Goal: Task Accomplishment & Management: Manage account settings

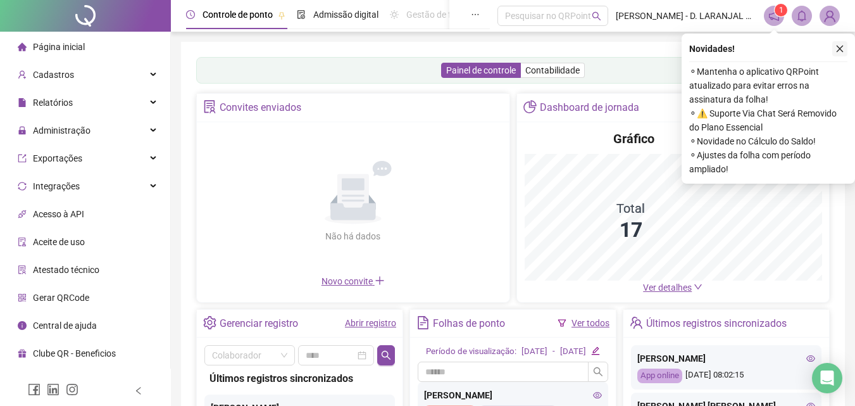
click at [838, 49] on icon "close" at bounding box center [840, 48] width 9 height 9
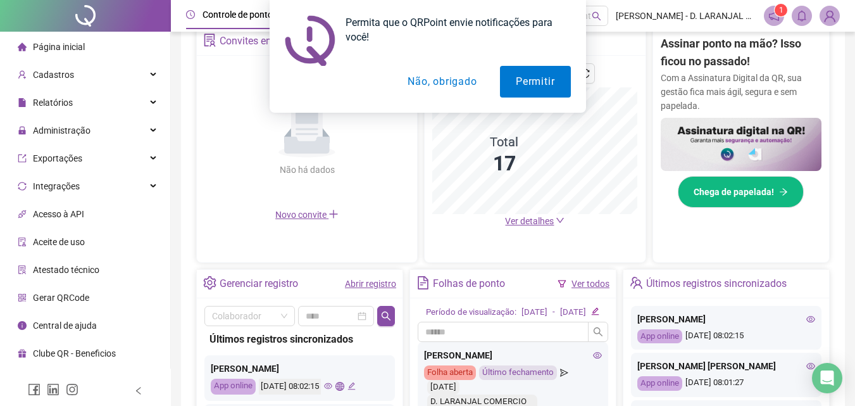
scroll to position [190, 0]
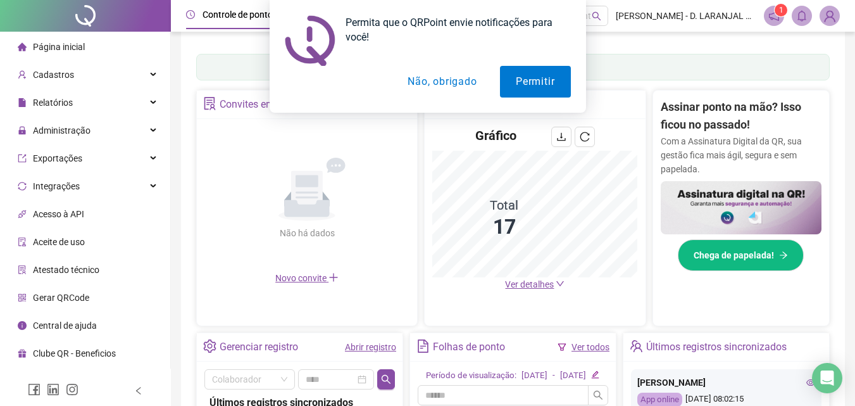
click at [442, 82] on button "Não, obrigado" at bounding box center [442, 82] width 101 height 32
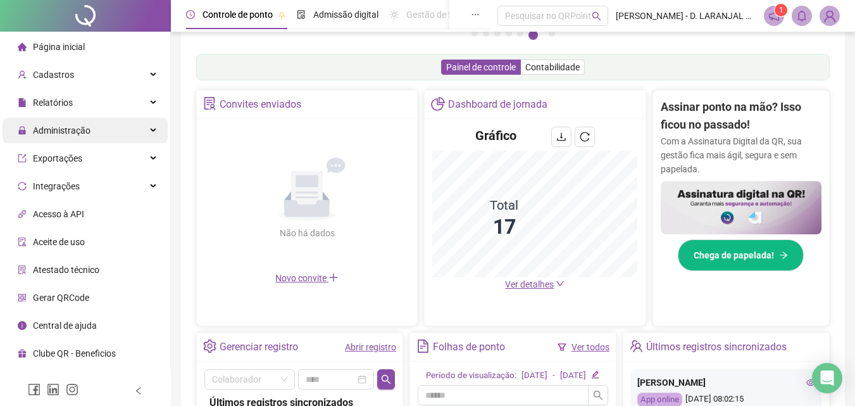
click at [120, 126] on div "Administração" at bounding box center [85, 130] width 165 height 25
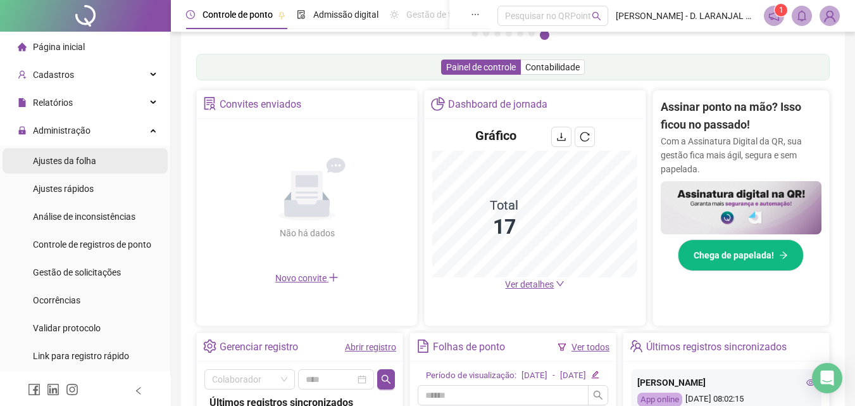
click at [104, 161] on li "Ajustes da folha" at bounding box center [85, 160] width 165 height 25
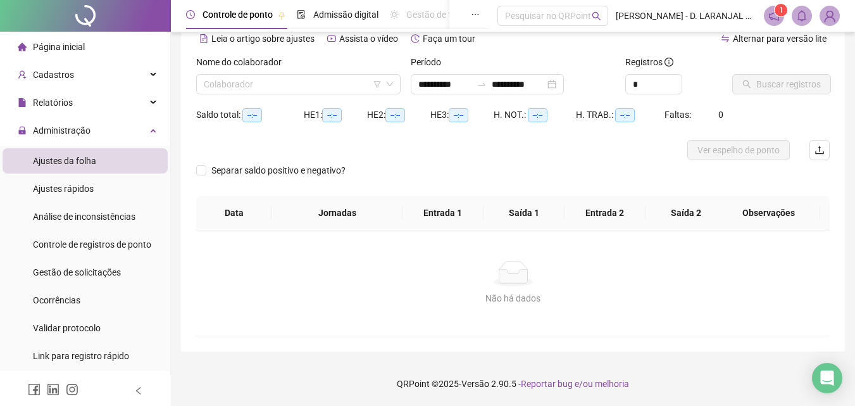
scroll to position [61, 0]
type input "**********"
click at [263, 83] on input "search" at bounding box center [293, 84] width 178 height 19
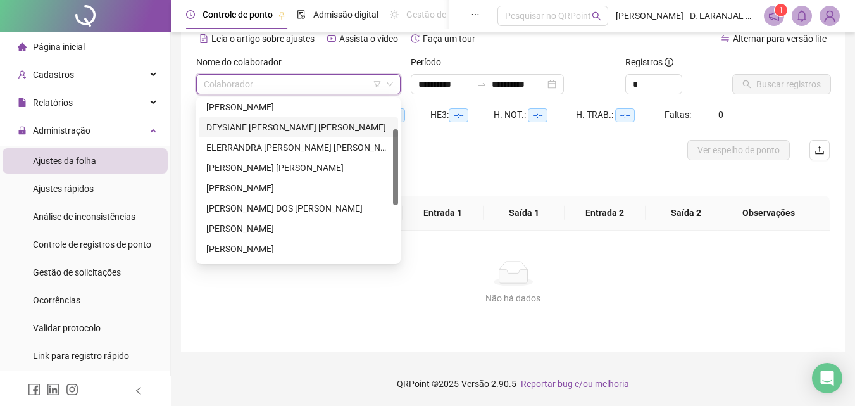
scroll to position [127, 0]
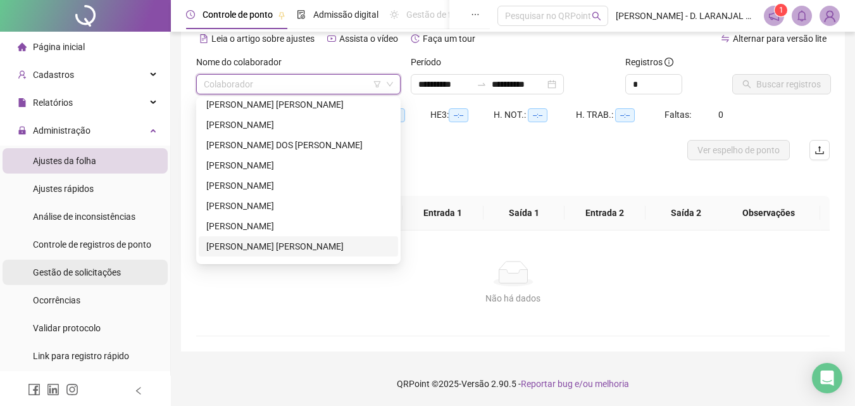
click at [105, 280] on div "Gestão de solicitações" at bounding box center [77, 272] width 88 height 25
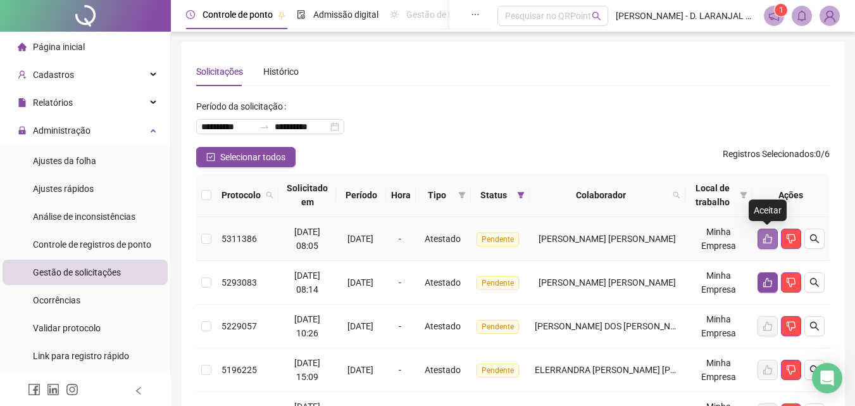
click at [770, 242] on icon "like" at bounding box center [768, 239] width 10 height 10
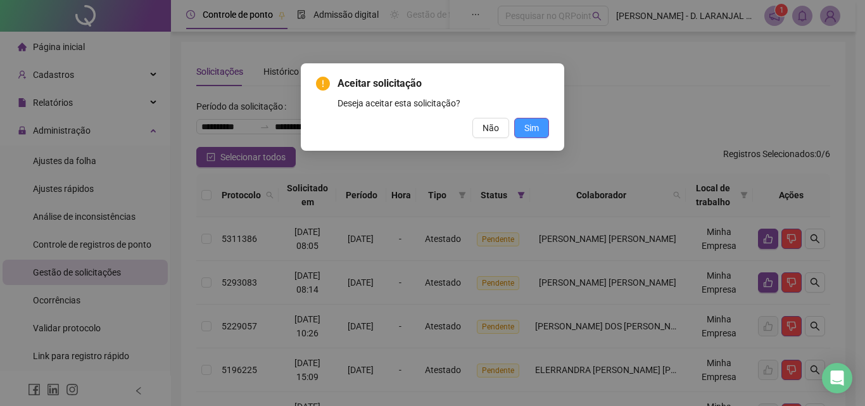
click at [535, 125] on span "Sim" at bounding box center [531, 128] width 15 height 14
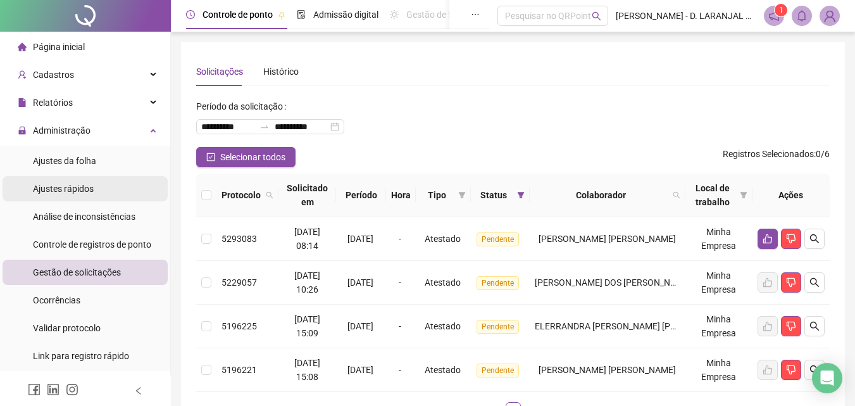
click at [87, 187] on span "Ajustes rápidos" at bounding box center [63, 189] width 61 height 10
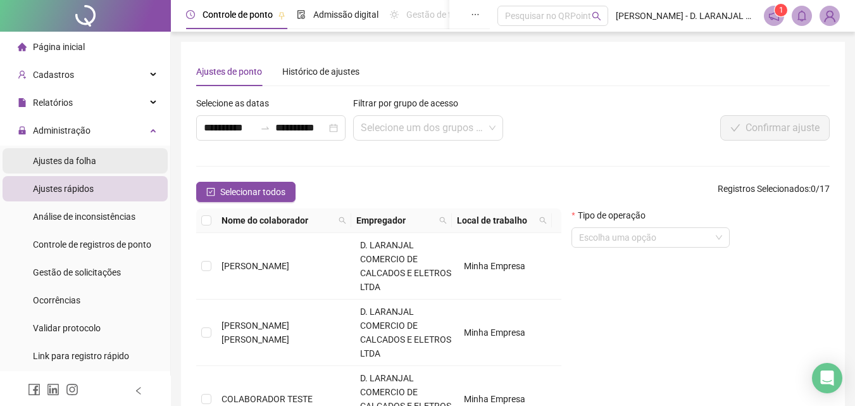
click at [69, 161] on span "Ajustes da folha" at bounding box center [64, 161] width 63 height 10
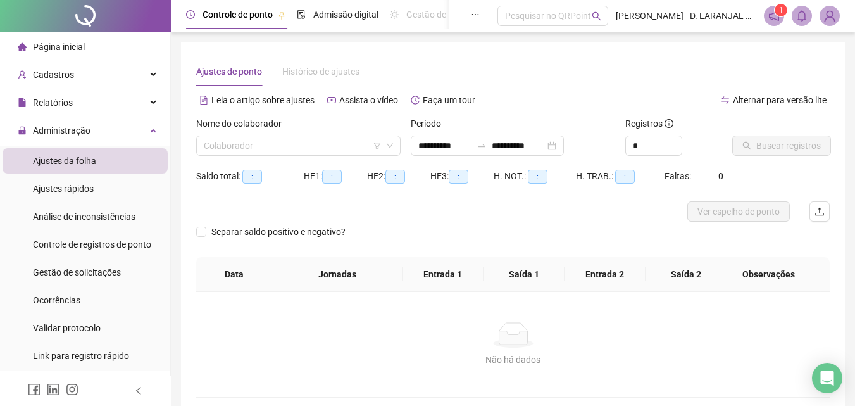
type input "**********"
click at [286, 149] on input "search" at bounding box center [293, 145] width 178 height 19
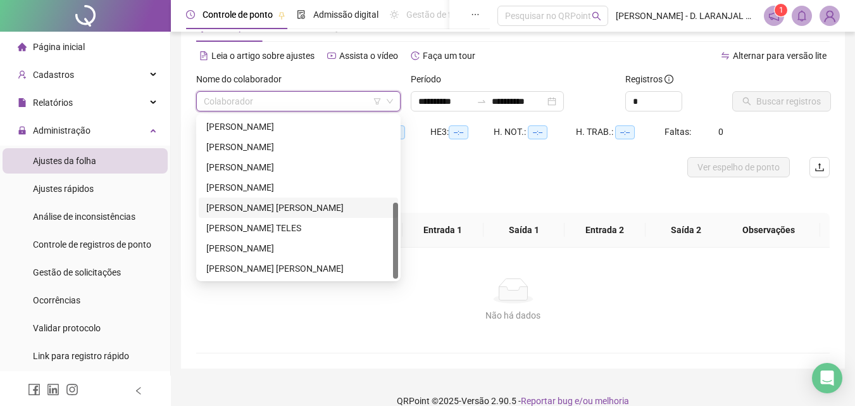
scroll to position [61, 0]
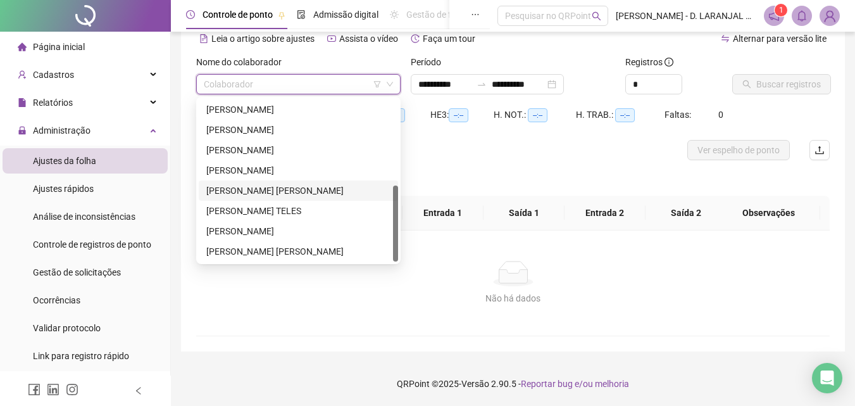
click at [261, 189] on div "[PERSON_NAME] [PERSON_NAME]" at bounding box center [298, 191] width 184 height 14
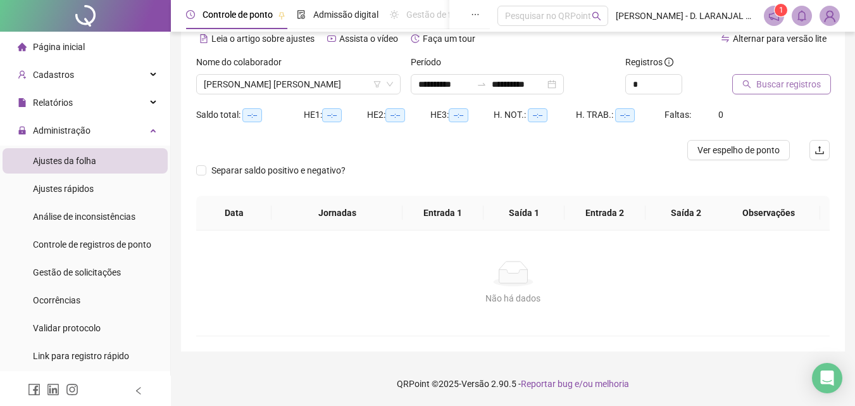
click at [780, 85] on span "Buscar registros" at bounding box center [788, 84] width 65 height 14
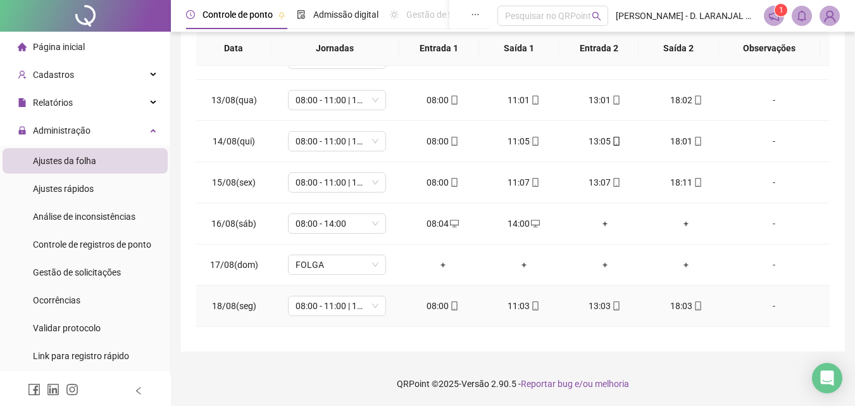
scroll to position [553, 0]
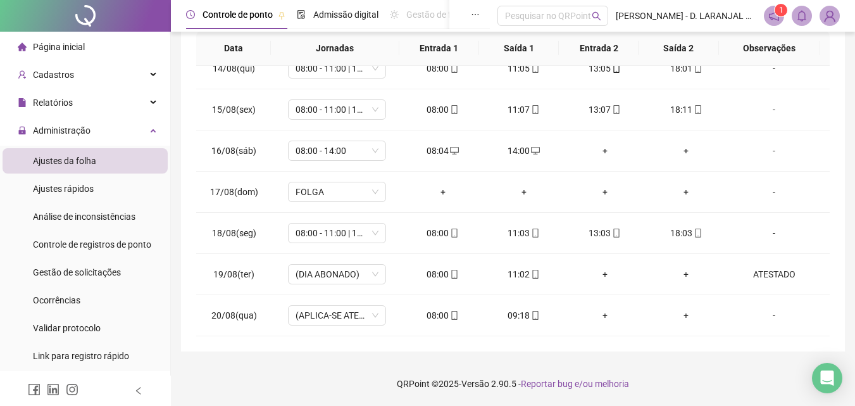
click at [773, 15] on icon "notification" at bounding box center [773, 15] width 11 height 11
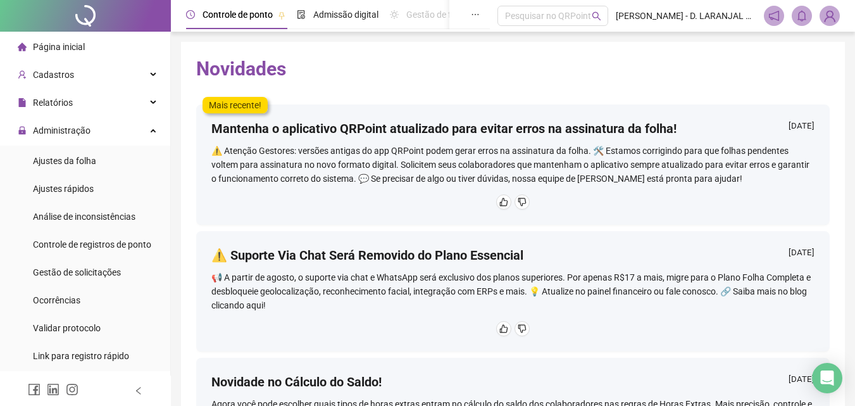
click at [65, 42] on span "Página inicial" at bounding box center [59, 47] width 52 height 10
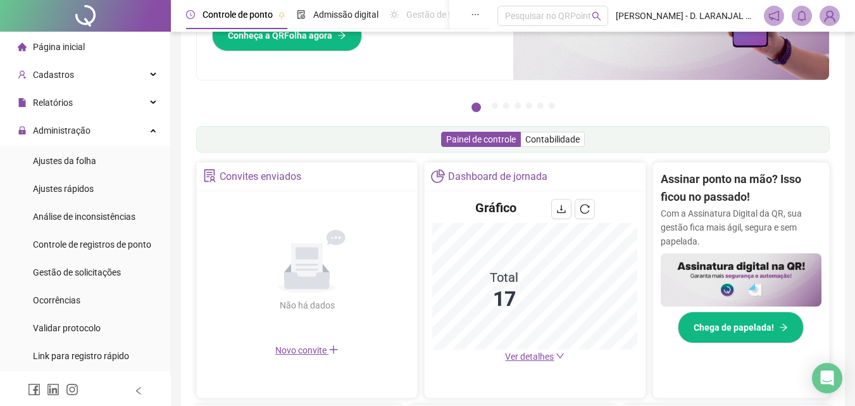
scroll to position [190, 0]
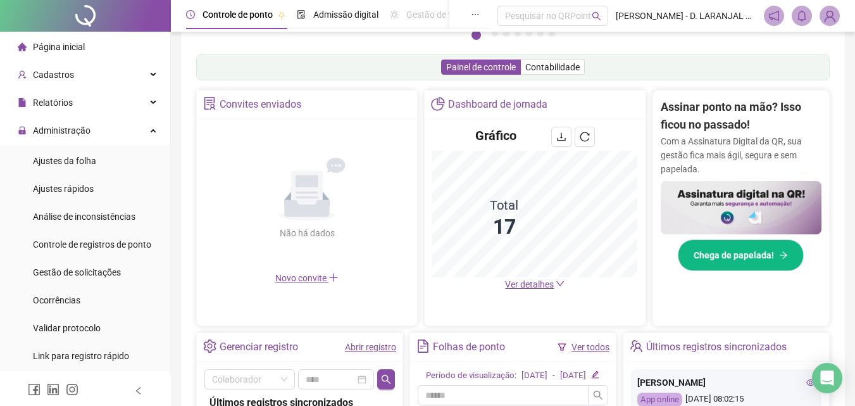
click at [548, 284] on span "Ver detalhes" at bounding box center [529, 284] width 49 height 10
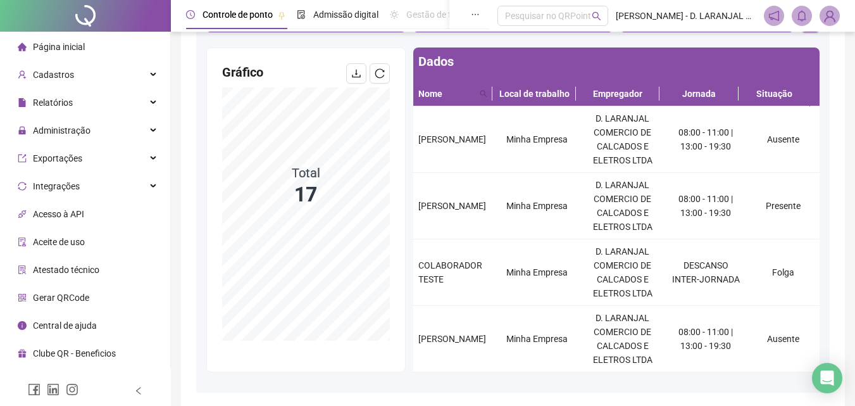
scroll to position [127, 0]
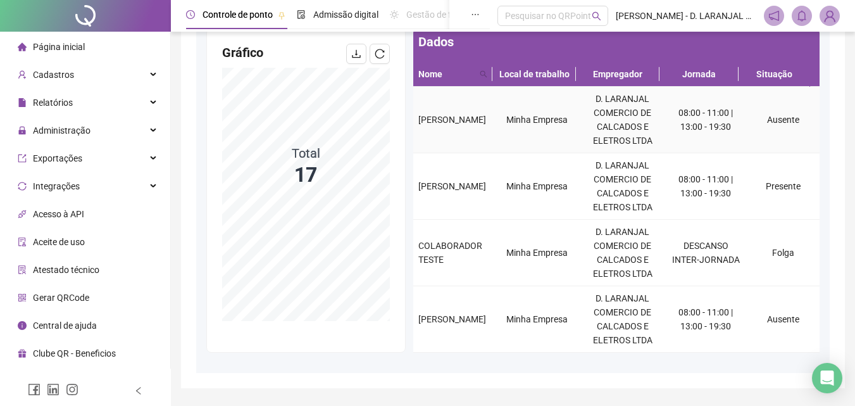
click at [746, 128] on td "Ausente" at bounding box center [782, 120] width 73 height 66
click at [780, 126] on td "Ausente" at bounding box center [782, 120] width 73 height 66
click at [782, 125] on td "Ausente" at bounding box center [782, 120] width 73 height 66
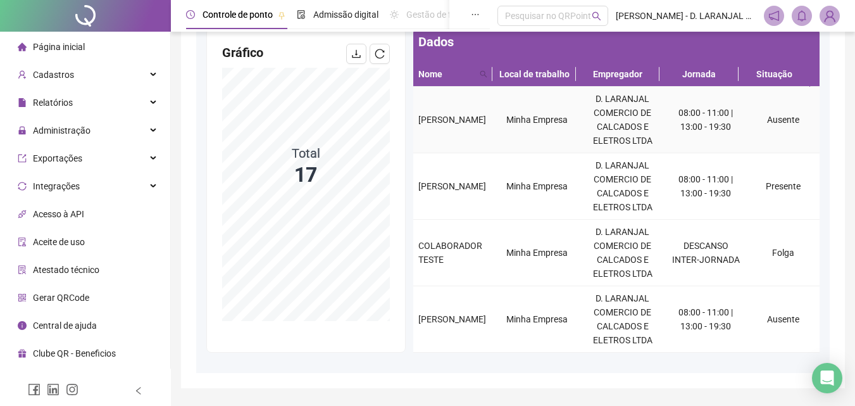
click at [775, 118] on td "Ausente" at bounding box center [782, 120] width 73 height 66
click at [380, 55] on icon "reload" at bounding box center [380, 54] width 10 height 10
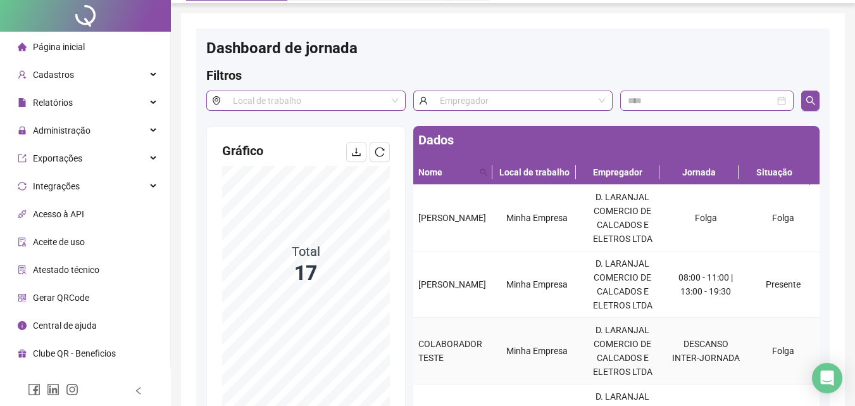
scroll to position [0, 0]
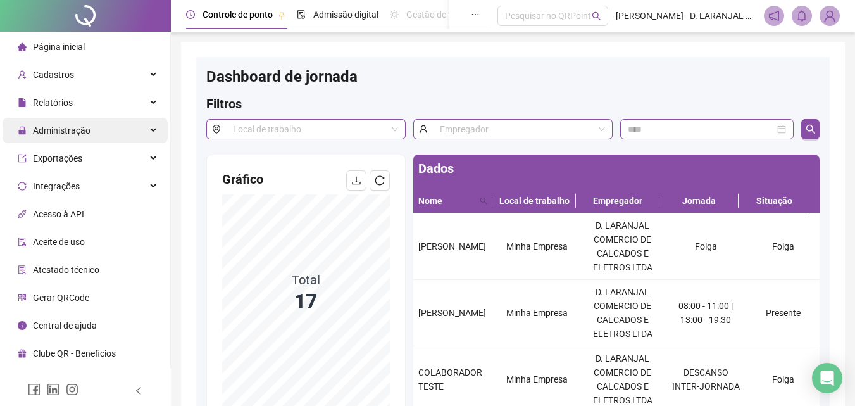
click at [68, 136] on span "Administração" at bounding box center [54, 130] width 73 height 25
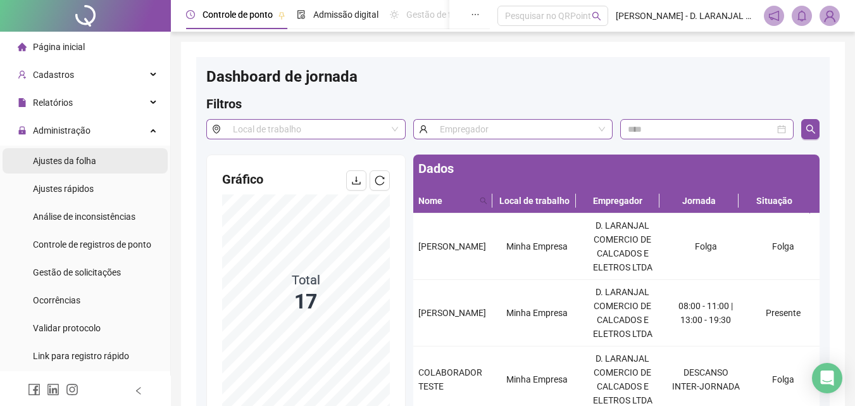
click at [68, 166] on div "Ajustes da folha" at bounding box center [64, 160] width 63 height 25
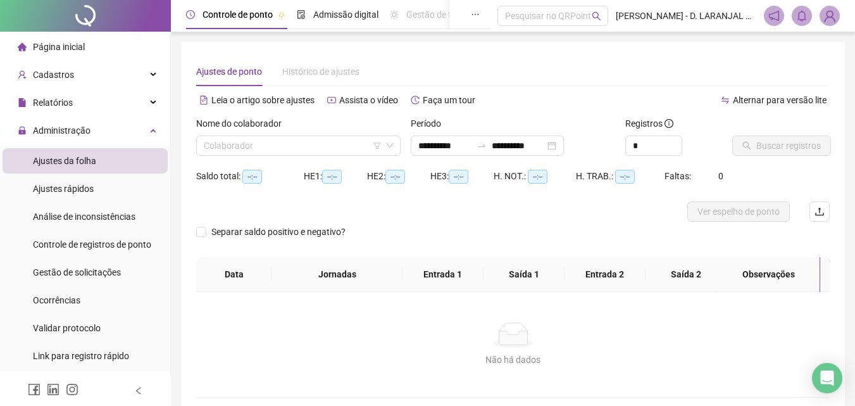
type input "**********"
click at [277, 144] on input "search" at bounding box center [293, 145] width 178 height 19
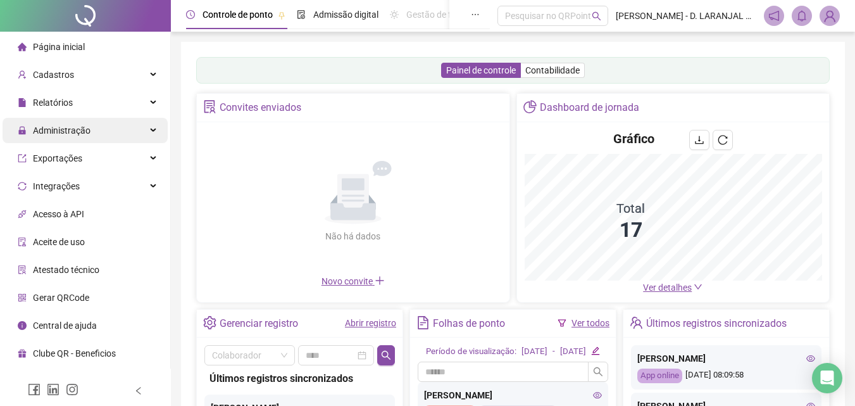
click at [152, 132] on div "Administração" at bounding box center [85, 130] width 165 height 25
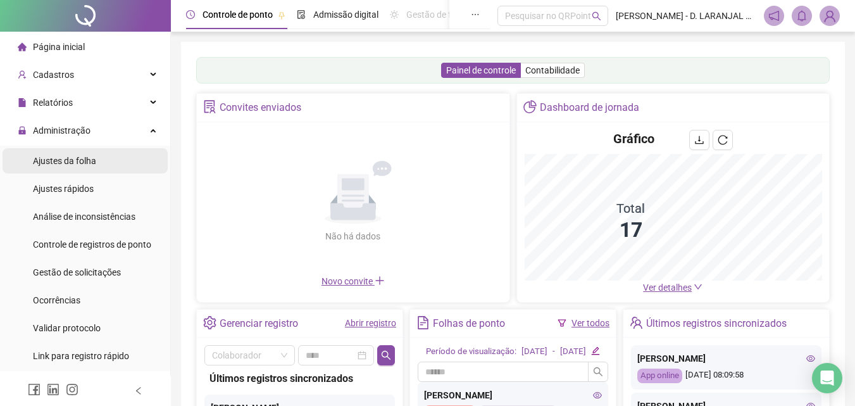
click at [99, 162] on li "Ajustes da folha" at bounding box center [85, 160] width 165 height 25
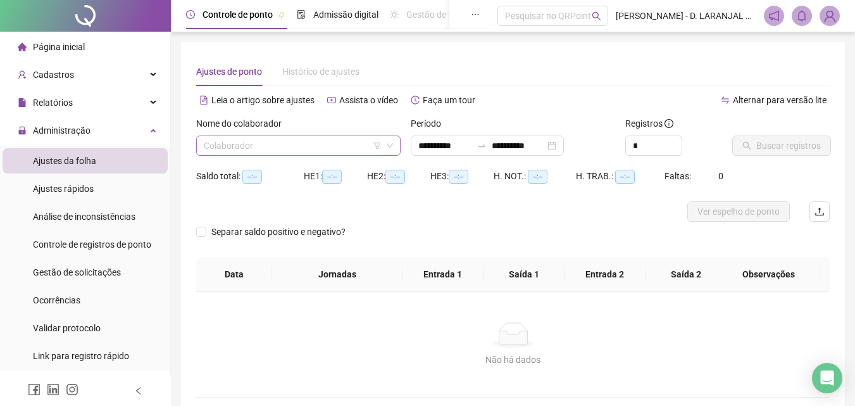
click at [334, 147] on input "search" at bounding box center [293, 145] width 178 height 19
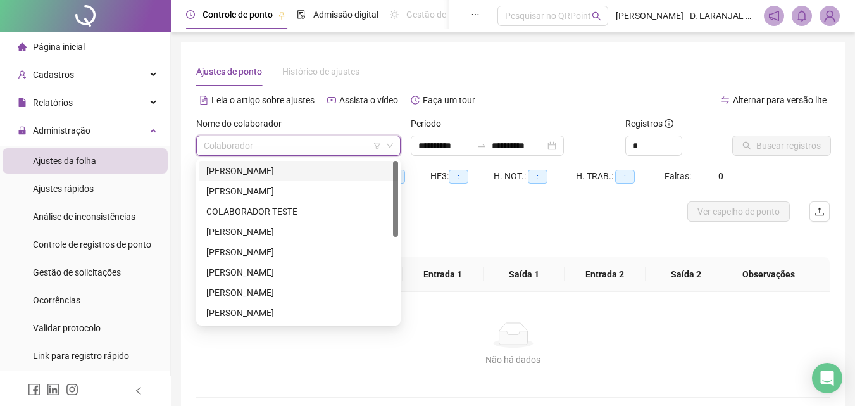
click at [294, 175] on div "[PERSON_NAME]" at bounding box center [298, 171] width 184 height 14
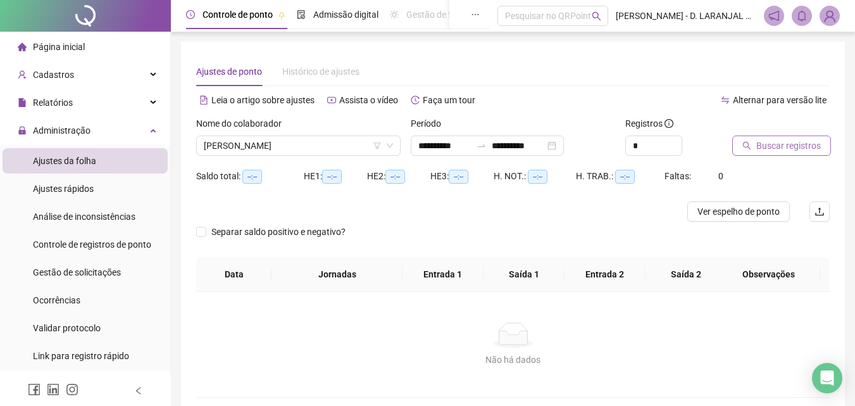
click at [769, 149] on span "Buscar registros" at bounding box center [788, 146] width 65 height 14
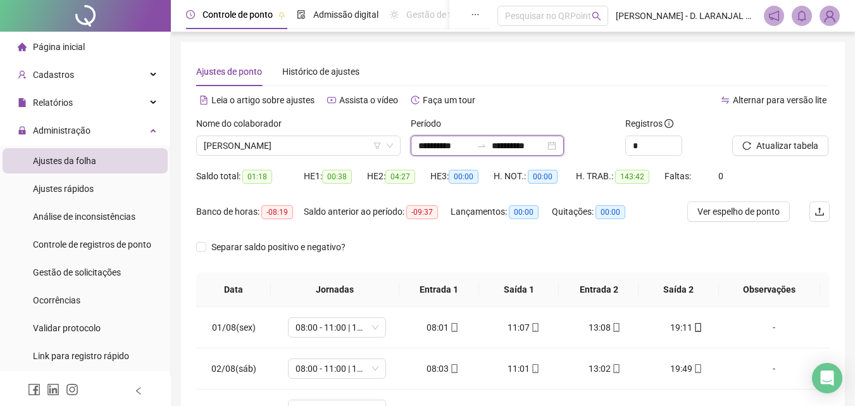
click at [545, 146] on input "**********" at bounding box center [518, 146] width 53 height 14
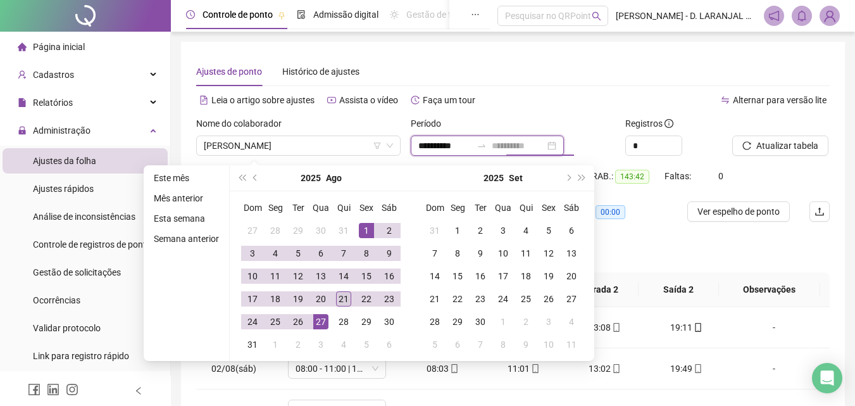
type input "**********"
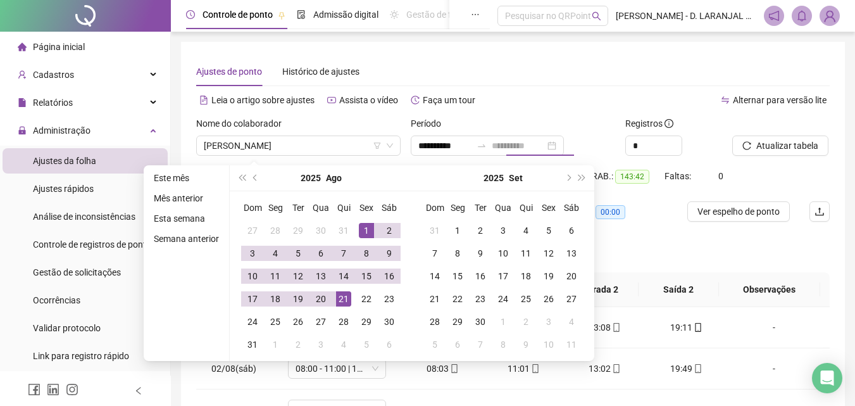
drag, startPoint x: 346, startPoint y: 301, endPoint x: 359, endPoint y: 252, distance: 50.5
click at [346, 301] on div "21" at bounding box center [343, 298] width 15 height 15
type input "**********"
click at [368, 229] on div "1" at bounding box center [366, 230] width 15 height 15
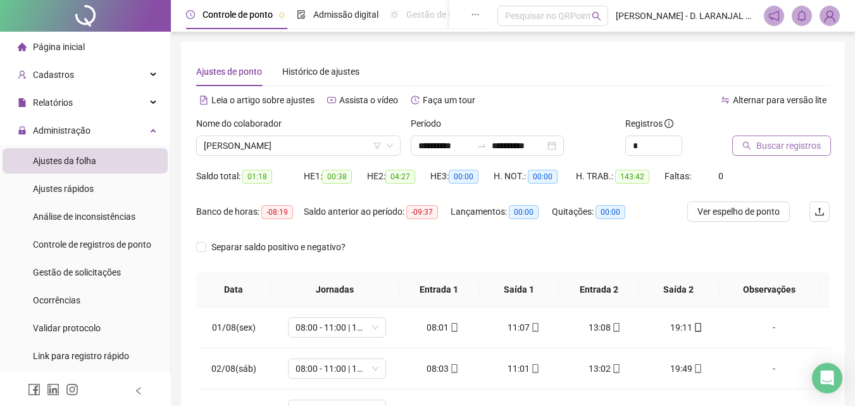
click at [770, 145] on span "Buscar registros" at bounding box center [788, 146] width 65 height 14
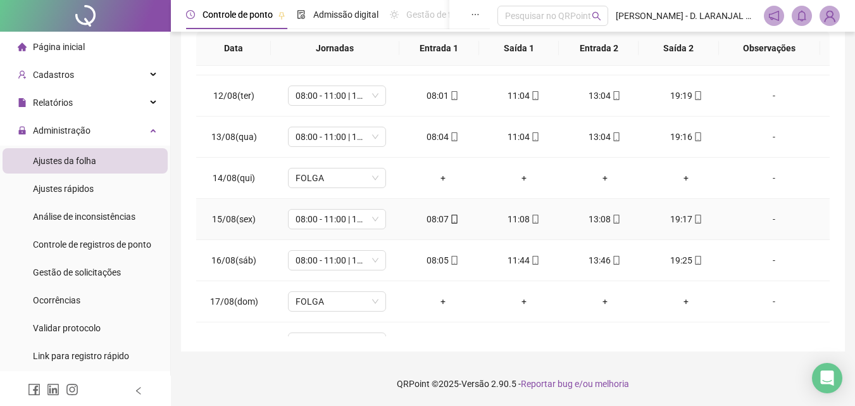
scroll to position [594, 0]
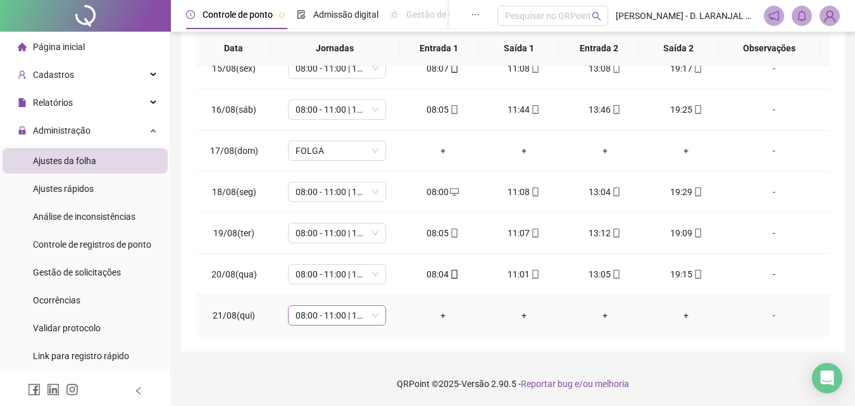
click at [372, 316] on span "08:00 - 11:00 | 13:00 - 19:30" at bounding box center [337, 315] width 83 height 19
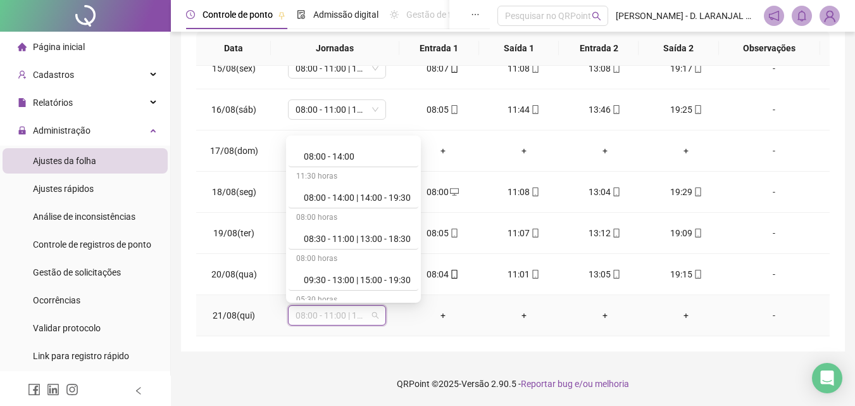
scroll to position [253, 0]
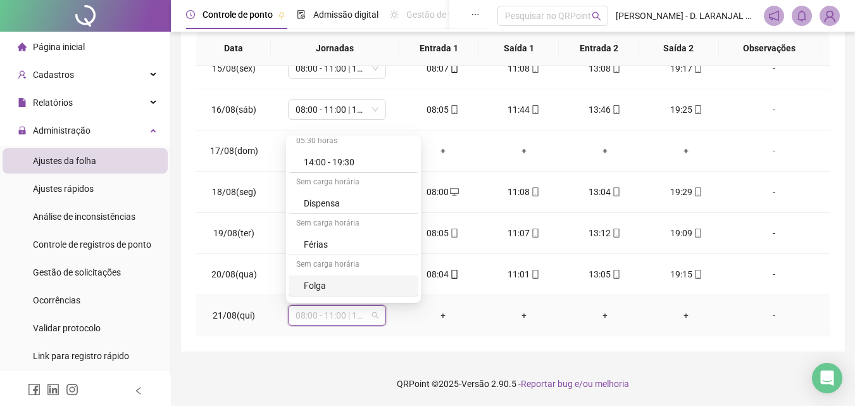
click at [333, 285] on div "Folga" at bounding box center [357, 286] width 107 height 14
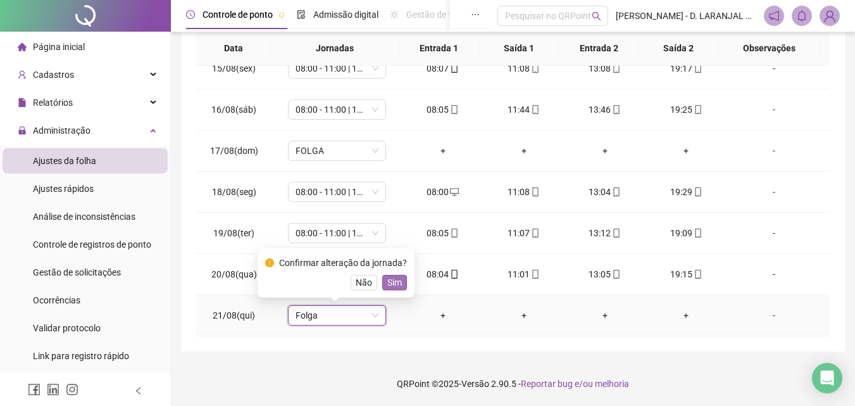
click at [396, 277] on span "Sim" at bounding box center [394, 282] width 15 height 14
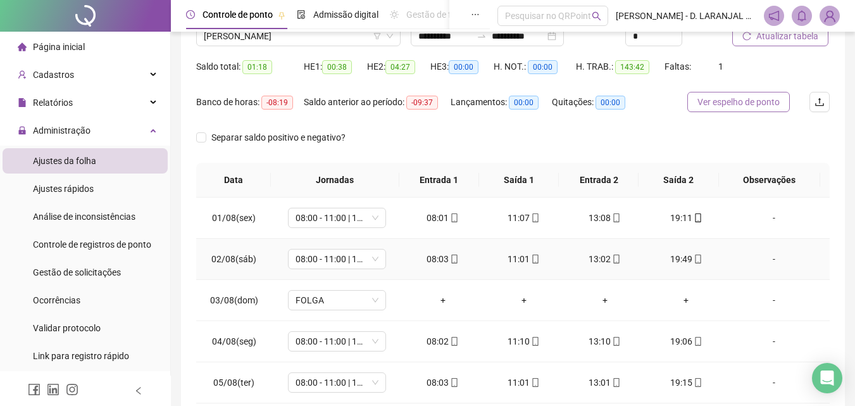
scroll to position [0, 0]
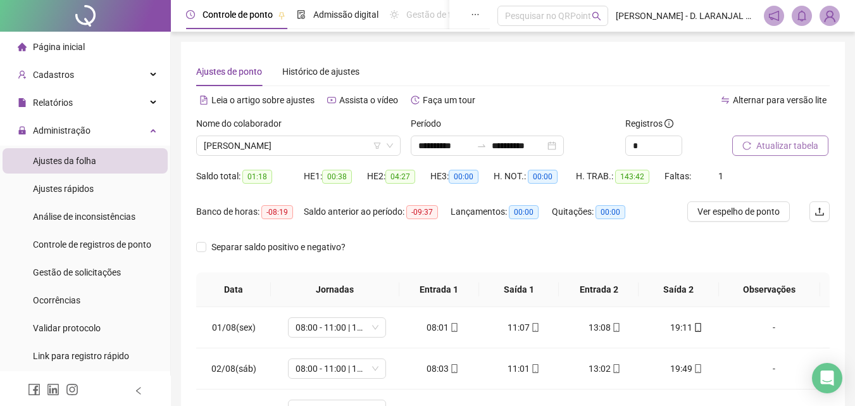
click at [784, 147] on span "Atualizar tabela" at bounding box center [787, 146] width 62 height 14
